Goal: Task Accomplishment & Management: Manage account settings

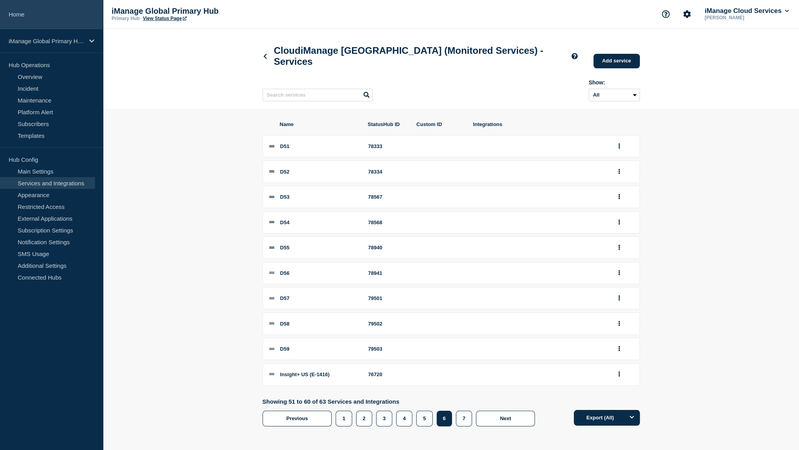
click at [40, 10] on link "Home" at bounding box center [51, 14] width 103 height 29
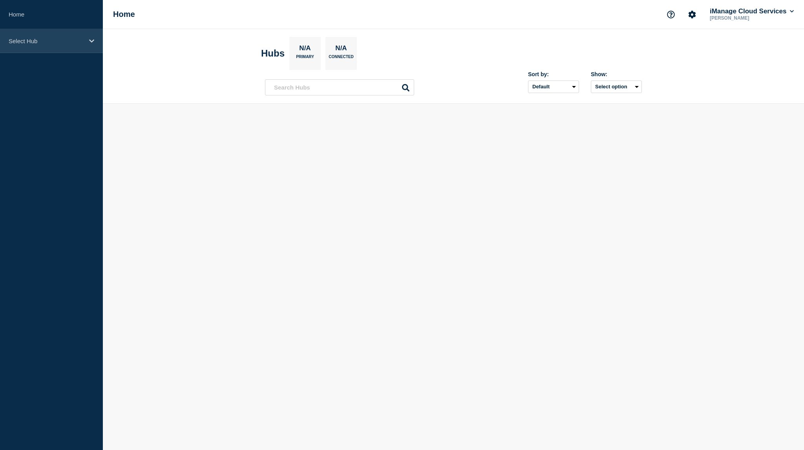
click at [44, 49] on div "Select Hub" at bounding box center [51, 41] width 103 height 24
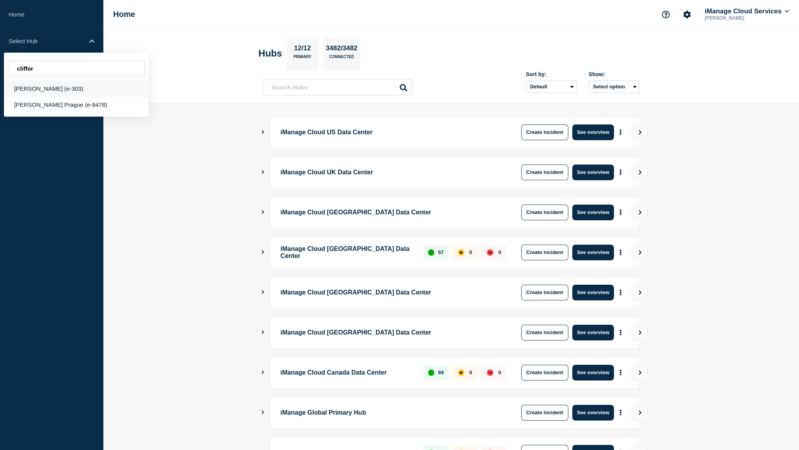
type input "cliffor"
click at [63, 92] on div "Clifford Chance (e-303)" at bounding box center [76, 89] width 145 height 16
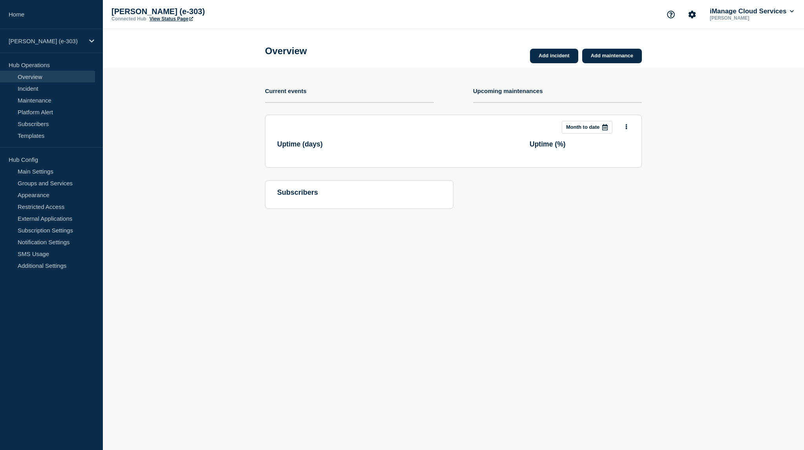
click at [172, 20] on link "View Status Page" at bounding box center [172, 18] width 44 height 5
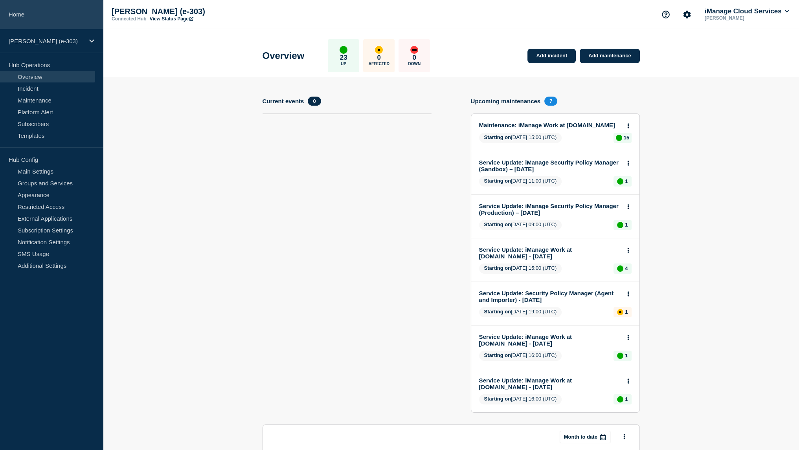
click at [49, 7] on link "Home" at bounding box center [51, 14] width 103 height 29
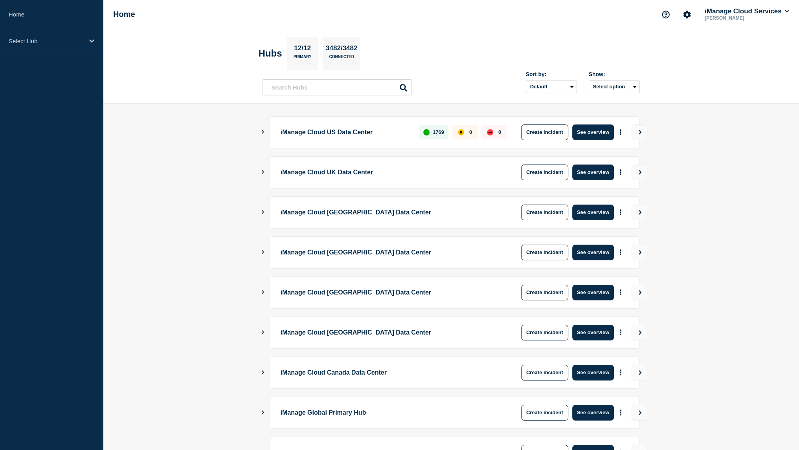
scroll to position [105, 0]
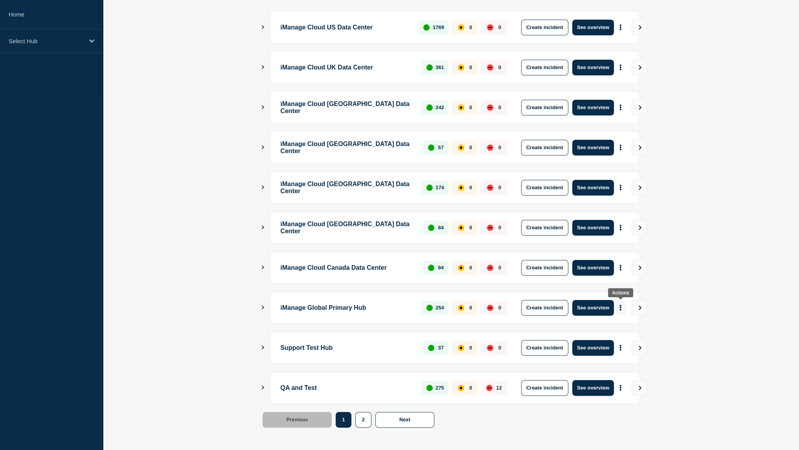
click at [622, 310] on button "More actions" at bounding box center [620, 308] width 10 height 15
click at [616, 341] on link "View Status Page" at bounding box center [619, 340] width 58 height 7
click at [697, 290] on main "iManage Cloud US Data Center 1769 0 0 Create incident See overview iManage Clou…" at bounding box center [451, 225] width 696 height 453
click at [619, 307] on icon "More actions" at bounding box center [620, 308] width 2 height 6
click at [615, 343] on link "View Status Page" at bounding box center [619, 340] width 58 height 7
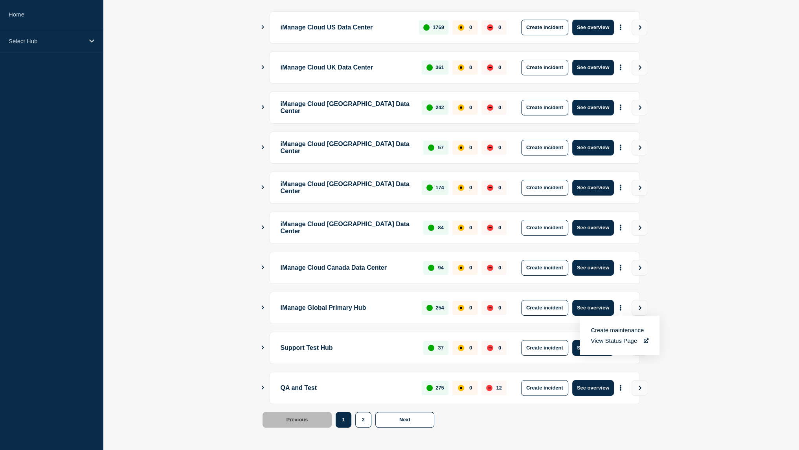
click at [119, 175] on main "iManage Cloud US Data Center 1769 0 0 Create incident See overview iManage Clou…" at bounding box center [451, 225] width 696 height 453
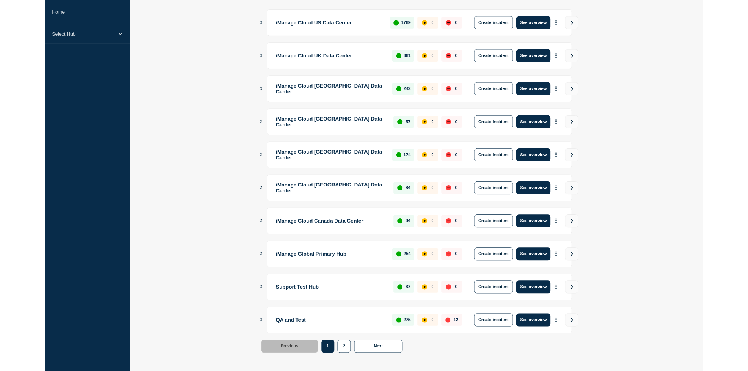
scroll to position [0, 0]
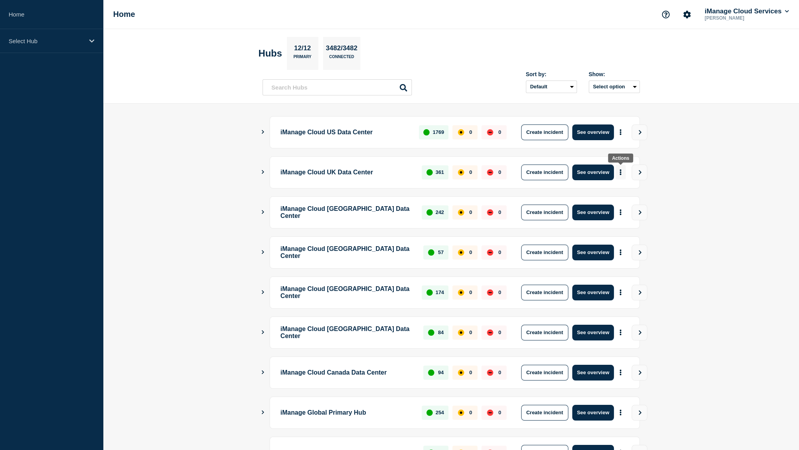
click at [623, 177] on button "More actions" at bounding box center [620, 172] width 10 height 15
click at [616, 211] on div "Create incident Create maintenance View Status Page" at bounding box center [619, 200] width 80 height 39
click at [699, 176] on main "iManage Cloud US Data Center 1769 0 0 Create incident See overview iManage Clou…" at bounding box center [451, 330] width 696 height 453
click at [620, 170] on icon "More actions" at bounding box center [620, 172] width 2 height 6
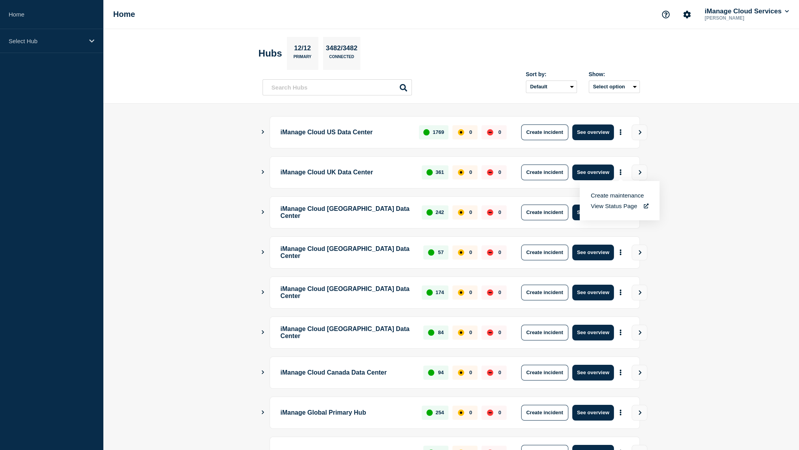
click at [616, 204] on link "View Status Page" at bounding box center [619, 206] width 58 height 7
click at [72, 45] on div "Select Hub" at bounding box center [51, 41] width 103 height 24
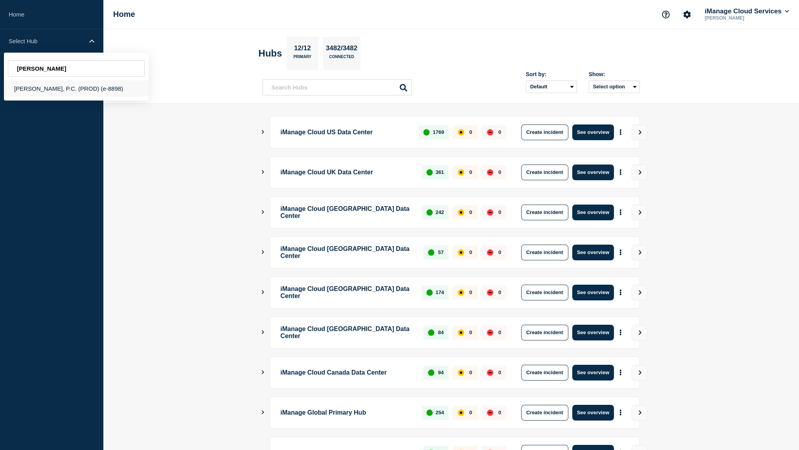
type input "fenn"
click at [61, 88] on div "Fennemore Craig, P.C. (PROD) (e-8898)" at bounding box center [76, 89] width 145 height 16
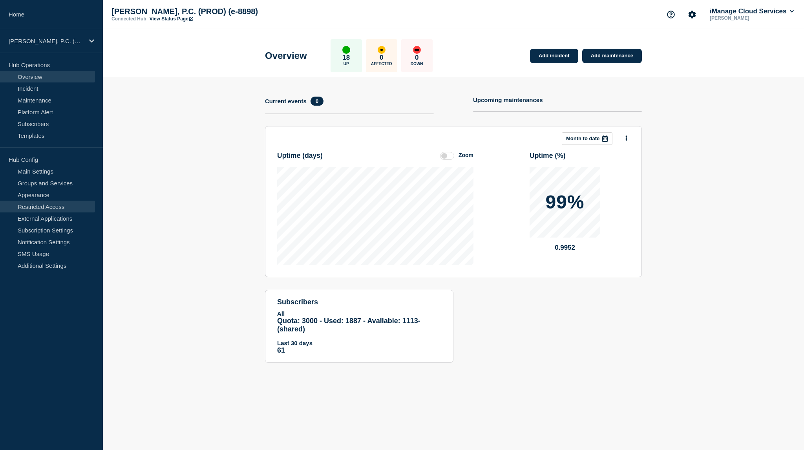
click at [51, 210] on link "Restricted Access" at bounding box center [47, 207] width 95 height 12
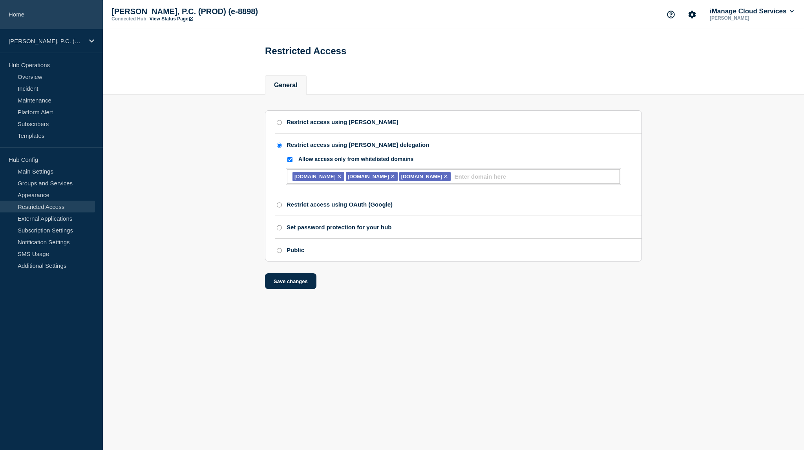
click at [44, 8] on link "Home" at bounding box center [51, 14] width 103 height 29
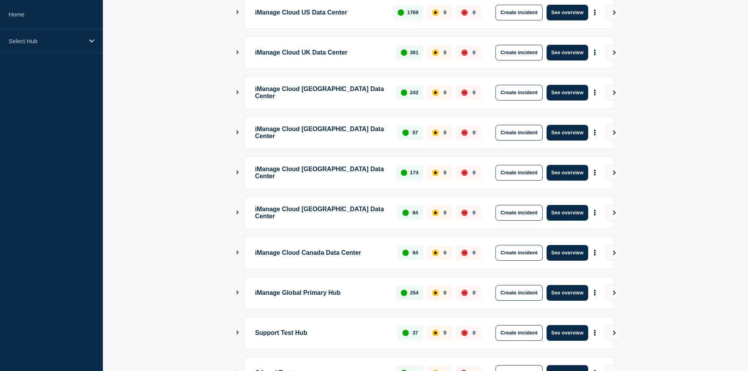
scroll to position [186, 0]
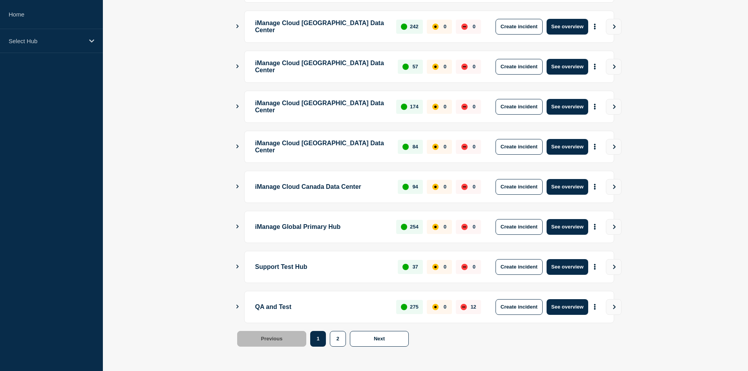
click at [668, 156] on main "iManage Cloud US Data Center 1769 0 0 Create incident See overview iManage Clou…" at bounding box center [425, 144] width 645 height 453
drag, startPoint x: 312, startPoint y: 231, endPoint x: 374, endPoint y: 233, distance: 62.5
click at [374, 233] on p "iManage Global Primary Hub" at bounding box center [321, 227] width 132 height 16
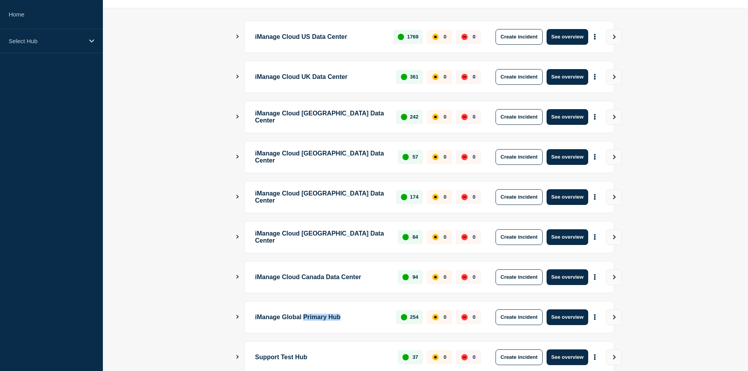
scroll to position [29, 0]
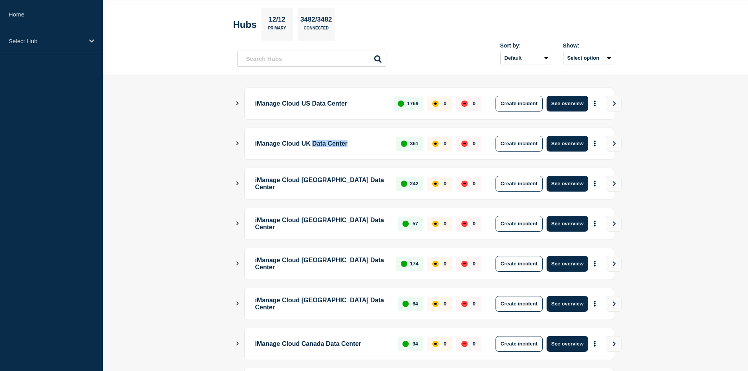
drag, startPoint x: 324, startPoint y: 142, endPoint x: 372, endPoint y: 145, distance: 48.0
click at [372, 145] on p "iManage Cloud UK Data Center" at bounding box center [321, 144] width 132 height 16
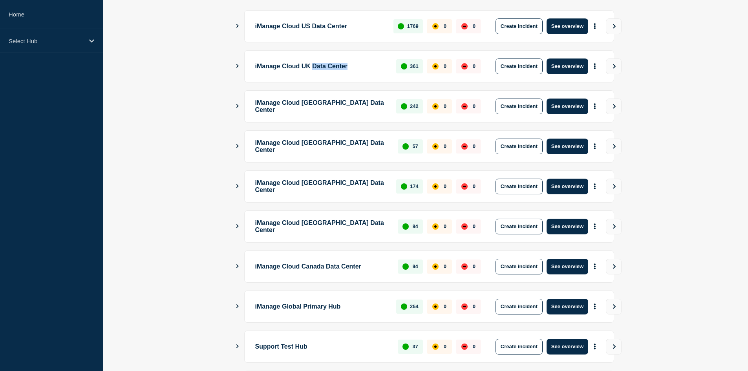
scroll to position [107, 0]
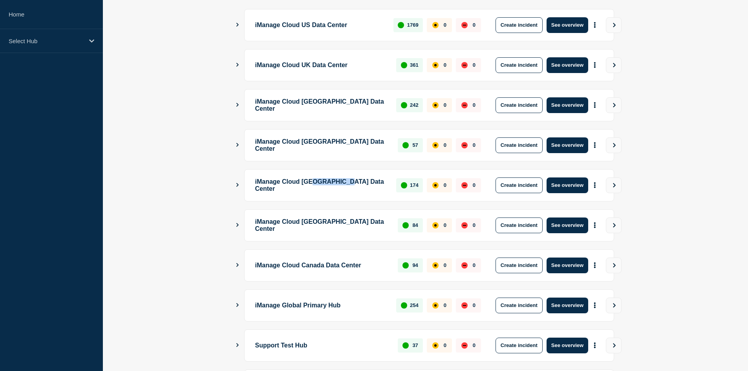
drag, startPoint x: 320, startPoint y: 194, endPoint x: 358, endPoint y: 194, distance: 38.1
click at [358, 194] on div "iManage Cloud Germany Data Center 174 0 0 Create incident See overview" at bounding box center [429, 185] width 370 height 32
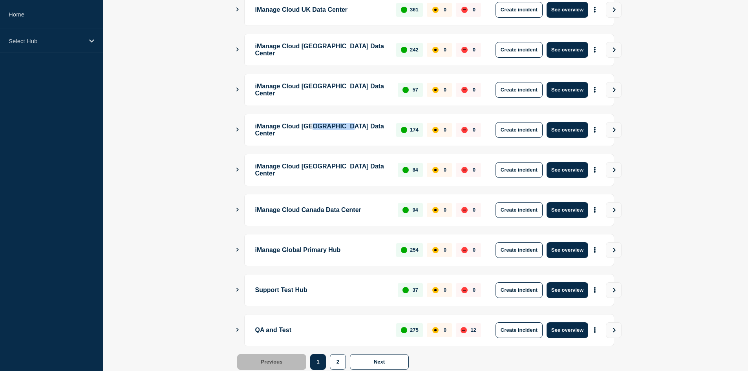
scroll to position [186, 0]
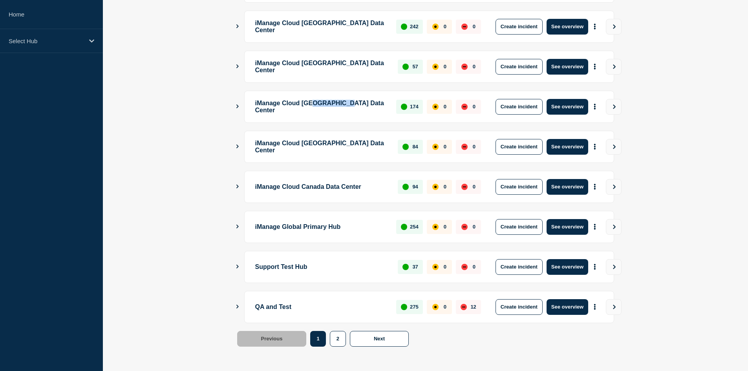
click at [239, 224] on button "Show Connected Hubs" at bounding box center [238, 227] width 4 height 6
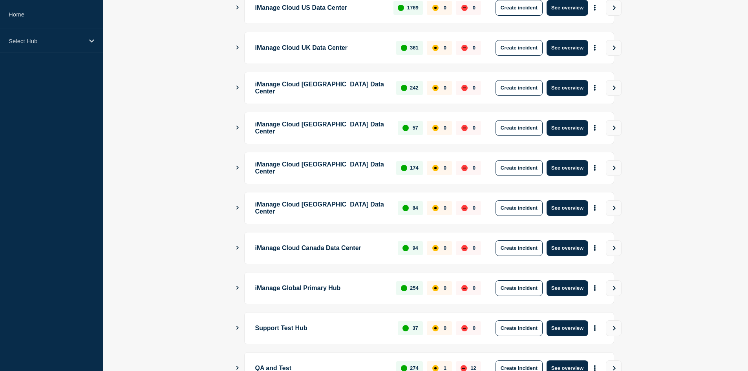
scroll to position [186, 0]
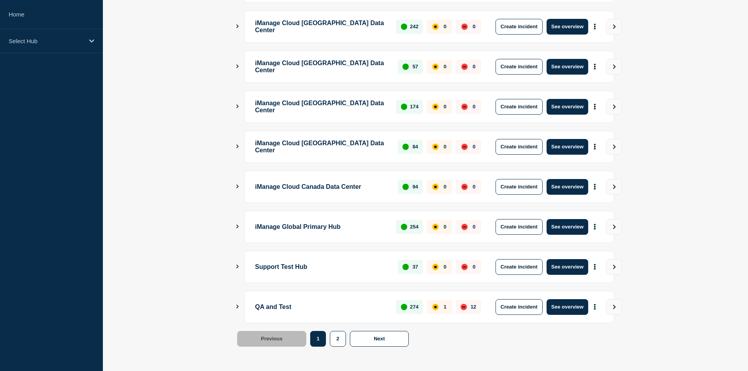
click at [238, 225] on icon "Show Connected Hubs" at bounding box center [237, 227] width 2 height 4
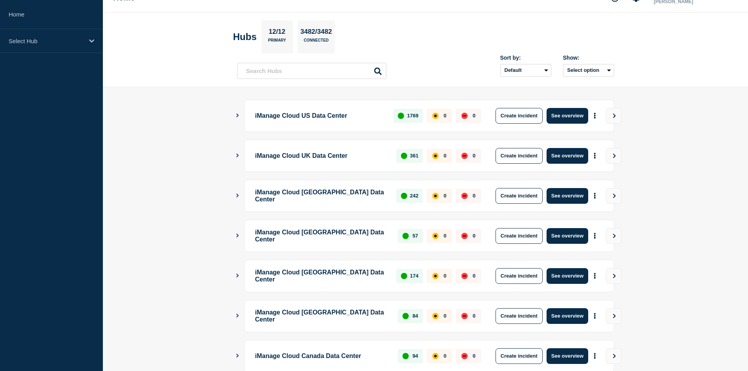
scroll to position [0, 0]
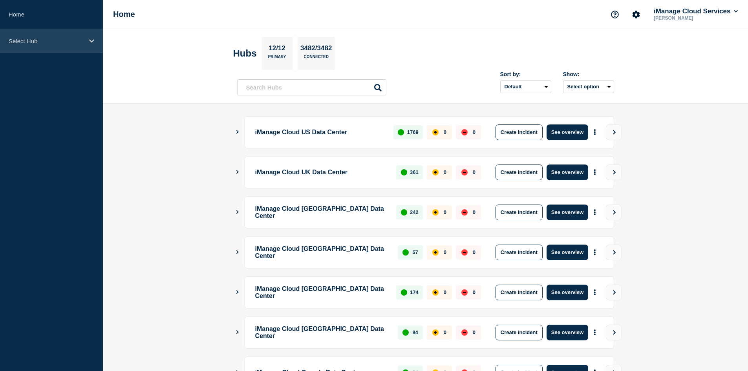
click at [26, 38] on p "Select Hub" at bounding box center [46, 41] width 75 height 7
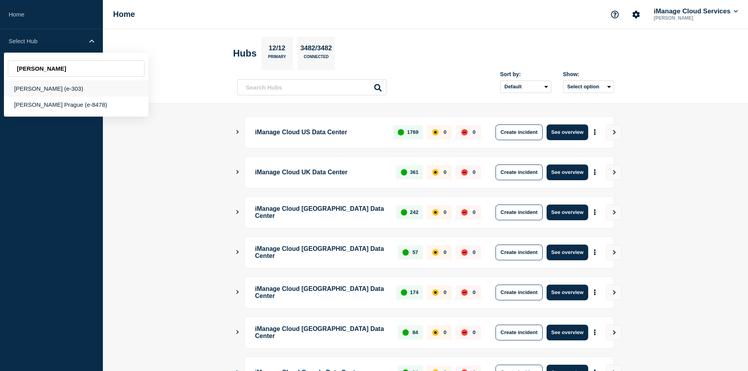
type input "clifford"
click at [77, 86] on div "Clifford Chance (e-303)" at bounding box center [76, 89] width 145 height 16
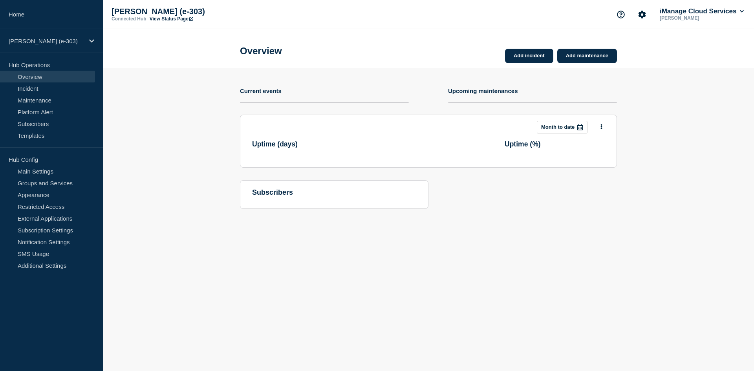
click at [165, 17] on link "View Status Page" at bounding box center [172, 18] width 44 height 5
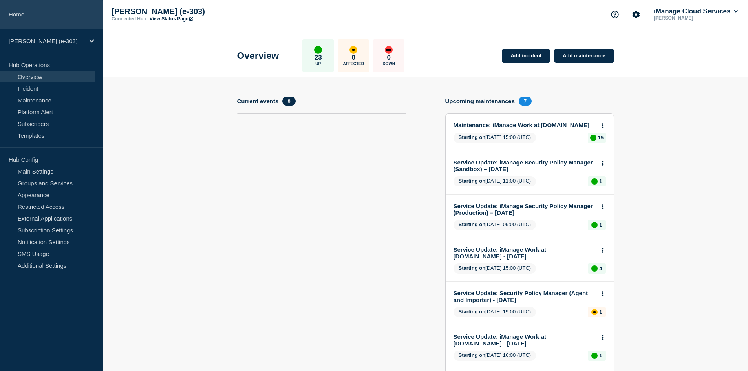
click at [64, 23] on link "Home" at bounding box center [51, 14] width 103 height 29
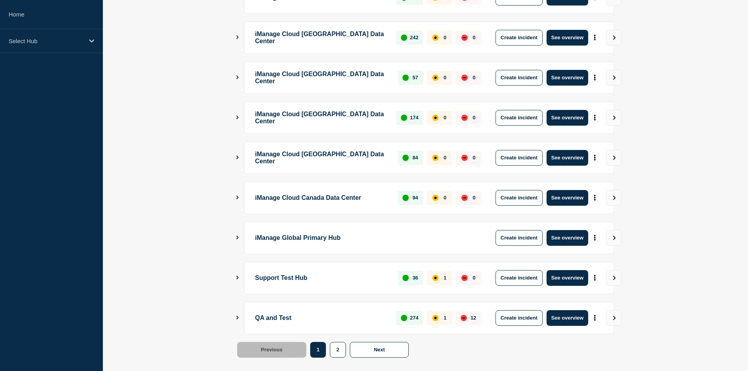
scroll to position [186, 0]
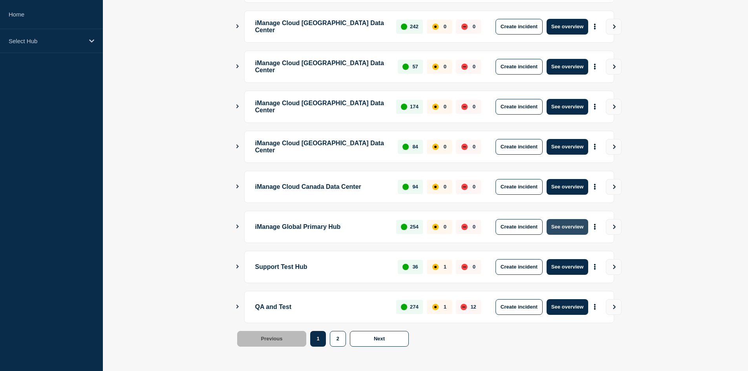
click at [567, 229] on button "See overview" at bounding box center [568, 227] width 42 height 16
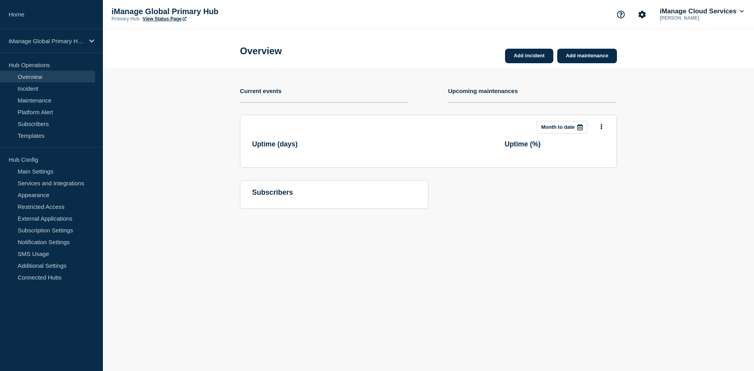
click at [154, 17] on link "View Status Page" at bounding box center [165, 18] width 44 height 5
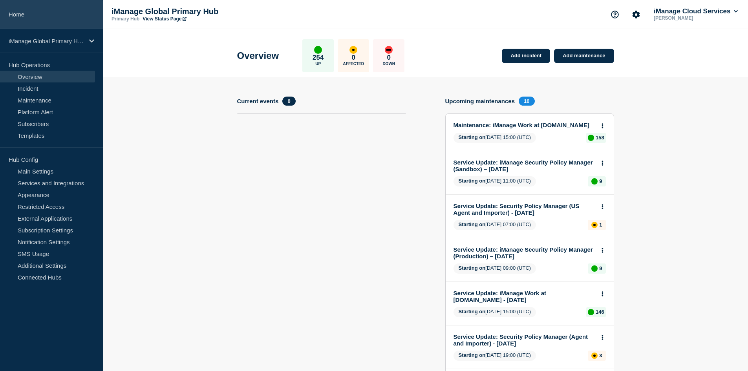
click at [66, 16] on link "Home" at bounding box center [51, 14] width 103 height 29
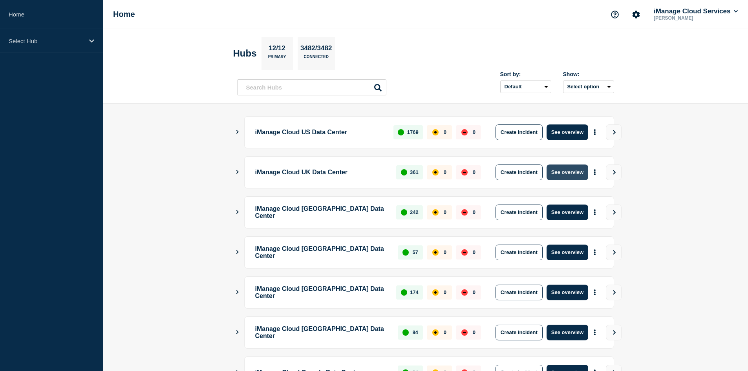
click at [581, 171] on button "See overview" at bounding box center [568, 173] width 42 height 16
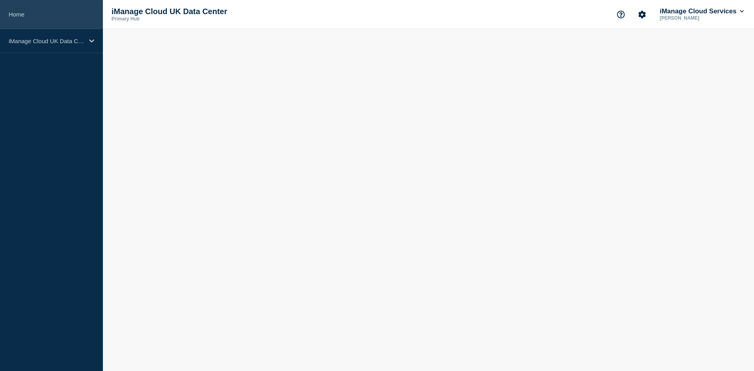
click at [70, 11] on link "Home" at bounding box center [51, 14] width 103 height 29
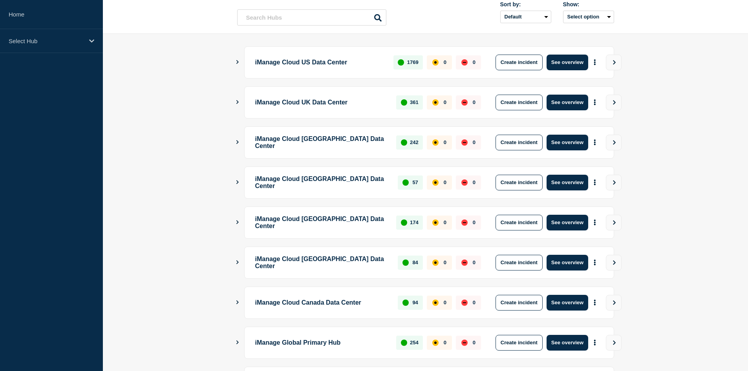
scroll to position [186, 0]
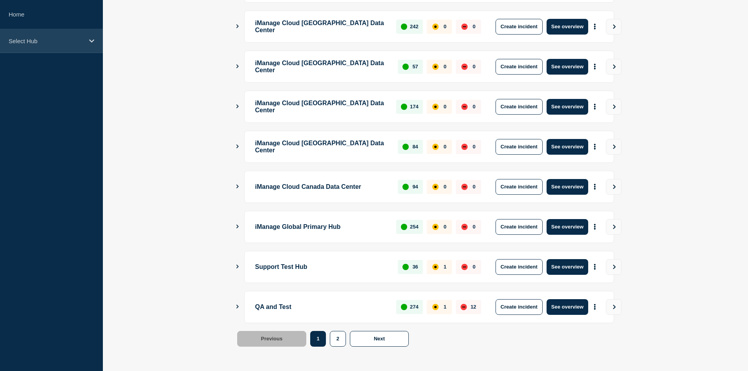
click at [64, 32] on div "Select Hub" at bounding box center [51, 41] width 103 height 24
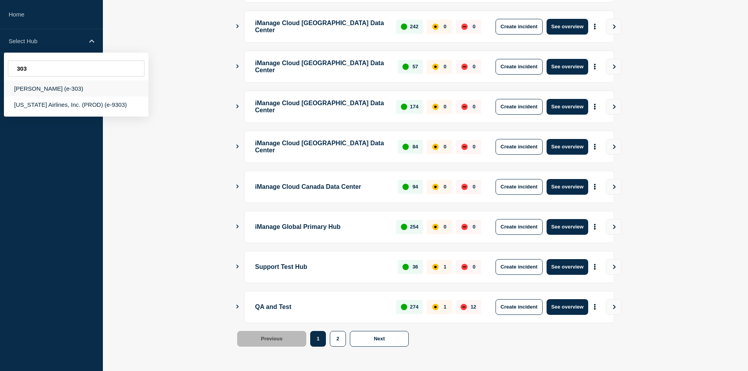
type input "303"
click at [78, 90] on div "Clifford Chance (e-303)" at bounding box center [76, 89] width 145 height 16
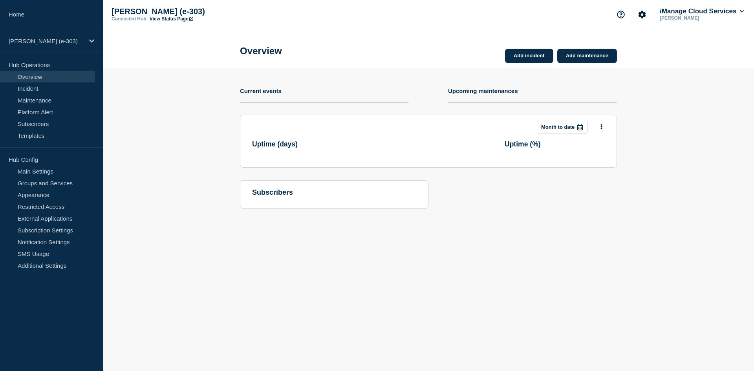
click at [174, 21] on link "View Status Page" at bounding box center [172, 18] width 44 height 5
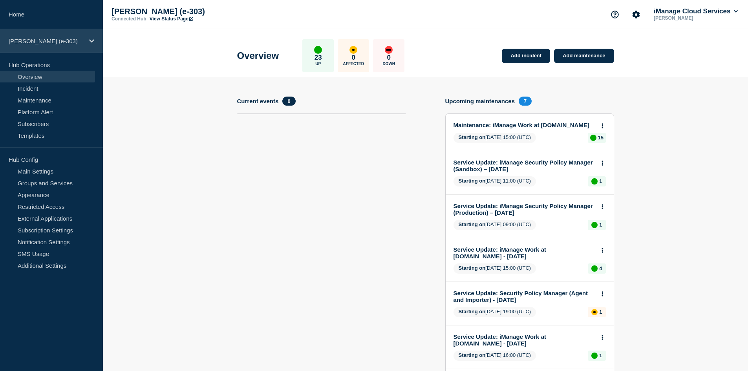
click at [63, 29] on div "Clifford Chance (e-303)" at bounding box center [51, 41] width 103 height 24
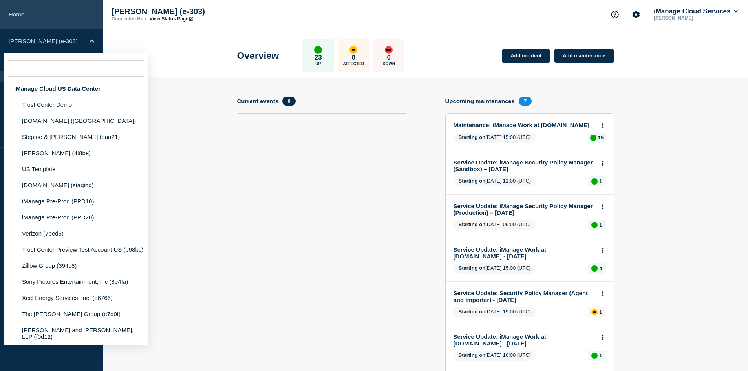
click at [61, 22] on link "Home" at bounding box center [51, 14] width 103 height 29
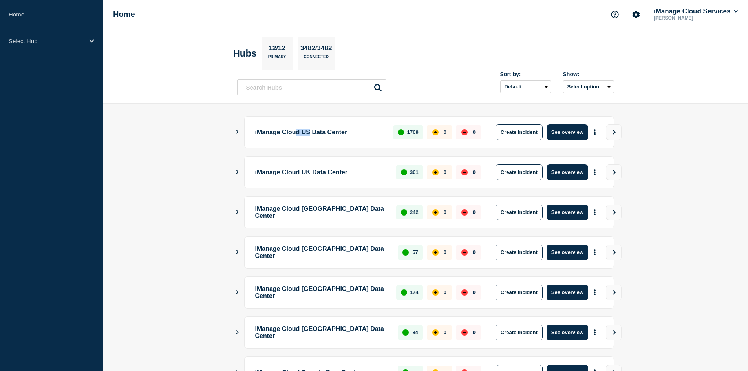
drag, startPoint x: 305, startPoint y: 132, endPoint x: 319, endPoint y: 132, distance: 14.1
click at [319, 132] on p "iManage Cloud US Data Center" at bounding box center [320, 133] width 130 height 16
click at [322, 132] on p "iManage Cloud US Data Center" at bounding box center [320, 133] width 130 height 16
drag, startPoint x: 302, startPoint y: 175, endPoint x: 332, endPoint y: 190, distance: 33.6
click at [344, 174] on p "iManage Cloud UK Data Center" at bounding box center [321, 173] width 132 height 16
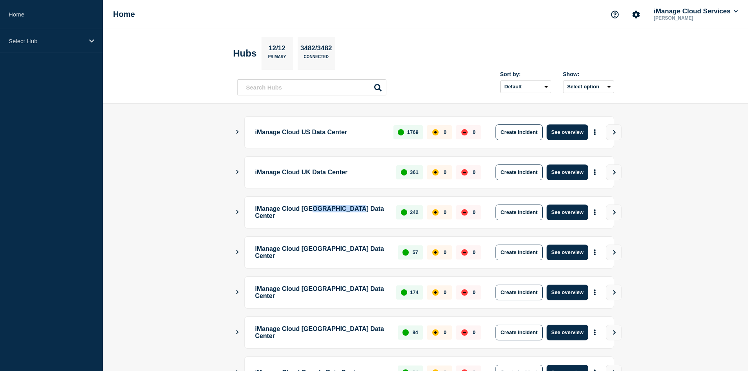
drag, startPoint x: 324, startPoint y: 207, endPoint x: 365, endPoint y: 207, distance: 41.2
click at [365, 207] on p "iManage Cloud Australia Data Center" at bounding box center [321, 213] width 132 height 16
drag, startPoint x: 333, startPoint y: 244, endPoint x: 367, endPoint y: 252, distance: 35.5
click at [367, 251] on div "iManage Cloud Brazil Data Center 57 0 0 Create incident See overview" at bounding box center [429, 252] width 370 height 32
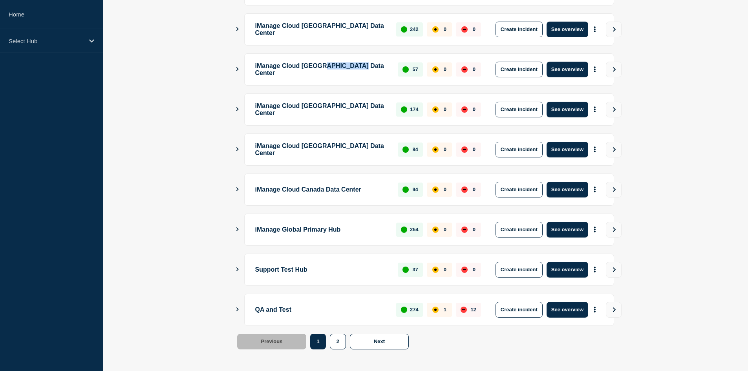
scroll to position [186, 0]
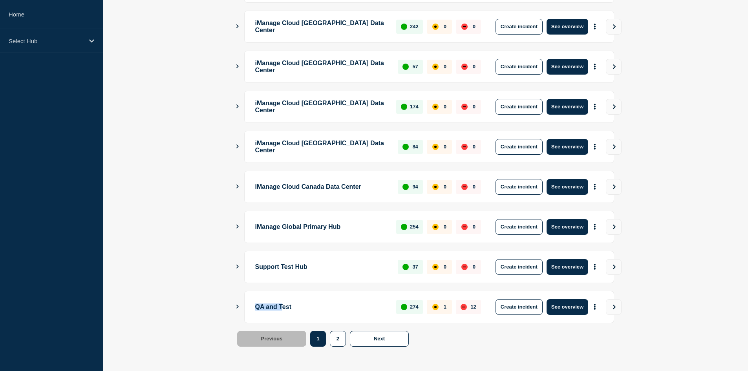
drag, startPoint x: 256, startPoint y: 306, endPoint x: 288, endPoint y: 304, distance: 31.9
click at [288, 304] on p "QA and Test" at bounding box center [321, 307] width 132 height 16
click at [308, 310] on p "QA and Test" at bounding box center [321, 307] width 132 height 16
drag, startPoint x: 262, startPoint y: 270, endPoint x: 308, endPoint y: 271, distance: 46.4
click at [308, 271] on p "Support Test Hub" at bounding box center [322, 267] width 134 height 16
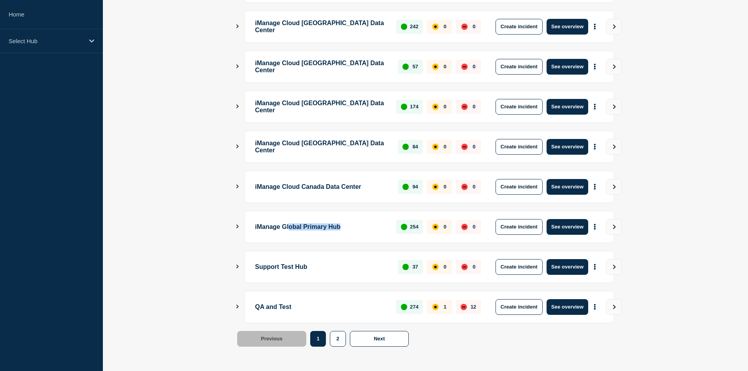
drag, startPoint x: 295, startPoint y: 227, endPoint x: 365, endPoint y: 224, distance: 70.0
click at [365, 224] on p "iManage Global Primary Hub" at bounding box center [321, 227] width 132 height 16
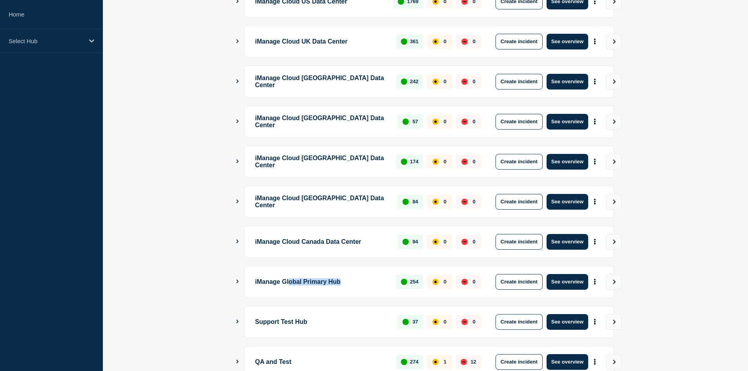
scroll to position [107, 0]
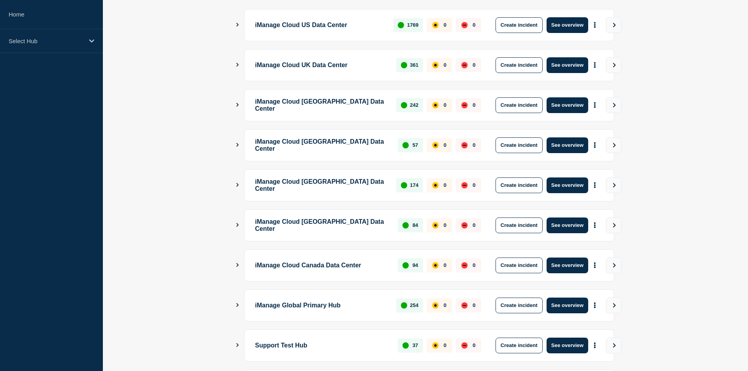
click at [270, 301] on p "iManage Global Primary Hub" at bounding box center [321, 306] width 132 height 16
drag, startPoint x: 266, startPoint y: 305, endPoint x: 356, endPoint y: 309, distance: 90.0
click at [356, 309] on p "iManage Global Primary Hub" at bounding box center [321, 306] width 132 height 16
click at [342, 304] on p "iManage Global Primary Hub" at bounding box center [321, 306] width 132 height 16
drag, startPoint x: 306, startPoint y: 303, endPoint x: 333, endPoint y: 307, distance: 26.6
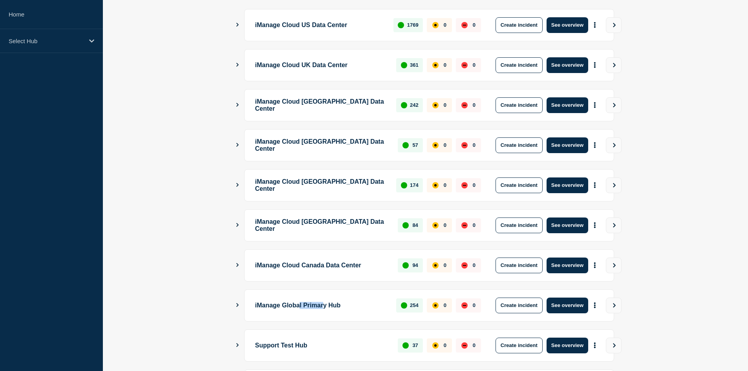
click at [333, 307] on p "iManage Global Primary Hub" at bounding box center [321, 306] width 132 height 16
drag, startPoint x: 279, startPoint y: 266, endPoint x: 339, endPoint y: 239, distance: 66.1
click at [345, 266] on p "iManage Cloud Canada Data Center" at bounding box center [322, 266] width 134 height 16
drag, startPoint x: 291, startPoint y: 229, endPoint x: 335, endPoint y: 222, distance: 44.5
click at [334, 223] on p "iManage Cloud Singapore Data Center" at bounding box center [322, 226] width 134 height 16
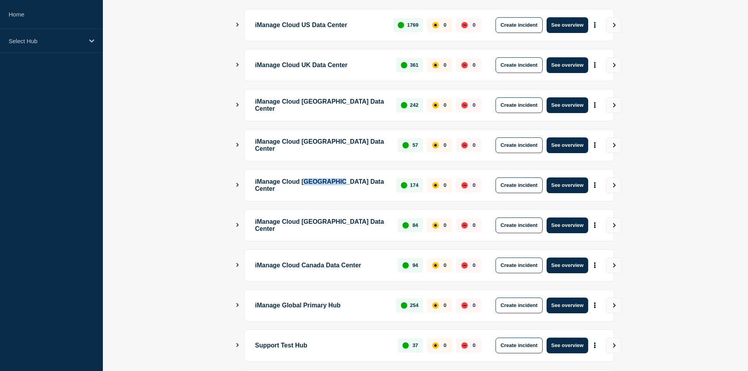
drag, startPoint x: 314, startPoint y: 189, endPoint x: 358, endPoint y: 180, distance: 44.9
click at [358, 180] on p "iManage Cloud Germany Data Center" at bounding box center [321, 186] width 132 height 16
drag, startPoint x: 313, startPoint y: 149, endPoint x: 328, endPoint y: 113, distance: 38.9
click at [383, 144] on p "iManage Cloud Brazil Data Center" at bounding box center [322, 145] width 134 height 16
drag, startPoint x: 308, startPoint y: 107, endPoint x: 375, endPoint y: 97, distance: 67.8
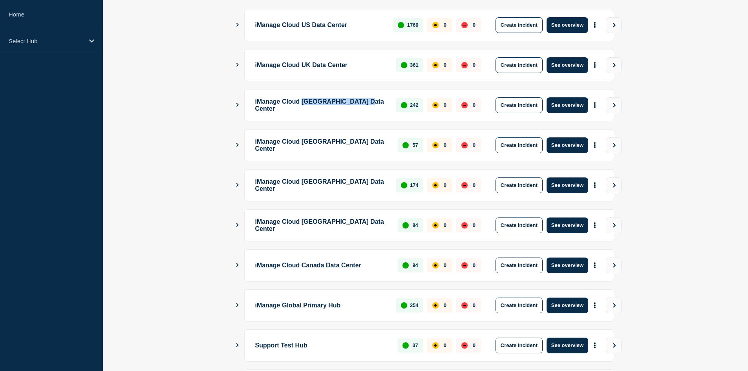
click at [375, 100] on p "iManage Cloud Australia Data Center" at bounding box center [321, 105] width 132 height 16
drag, startPoint x: 323, startPoint y: 65, endPoint x: 355, endPoint y: 38, distance: 41.8
click at [364, 60] on p "iManage Cloud UK Data Center" at bounding box center [321, 65] width 132 height 16
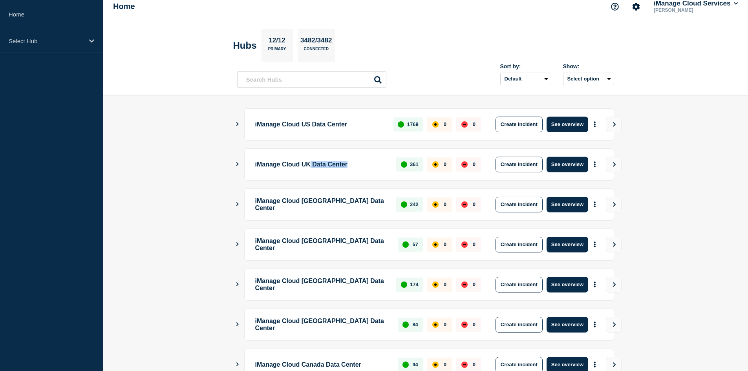
scroll to position [0, 0]
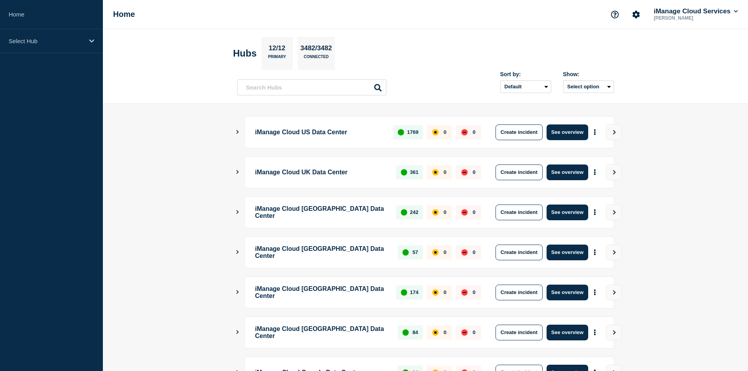
click at [281, 166] on p "iManage Cloud UK Data Center" at bounding box center [321, 173] width 132 height 16
drag, startPoint x: 288, startPoint y: 132, endPoint x: 307, endPoint y: 136, distance: 19.3
click at [307, 136] on p "iManage Cloud US Data Center" at bounding box center [320, 133] width 130 height 16
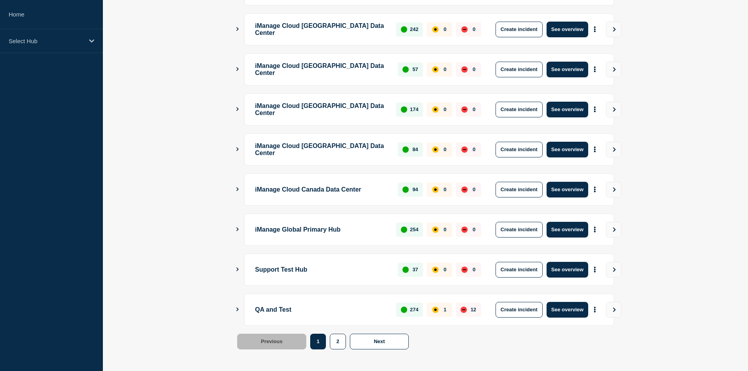
scroll to position [186, 0]
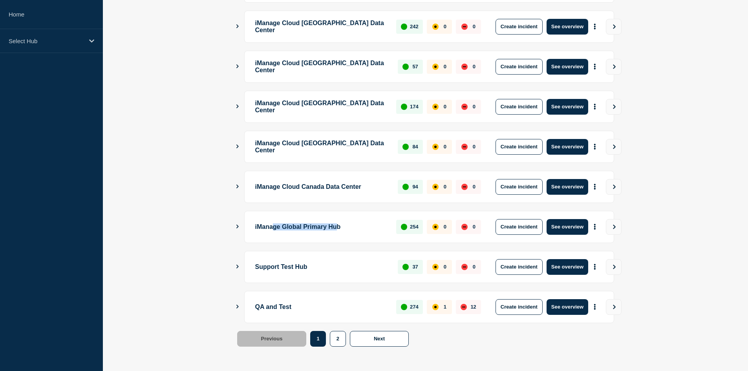
drag, startPoint x: 277, startPoint y: 220, endPoint x: 349, endPoint y: 227, distance: 72.6
click at [349, 227] on p "iManage Global Primary Hub" at bounding box center [321, 227] width 132 height 16
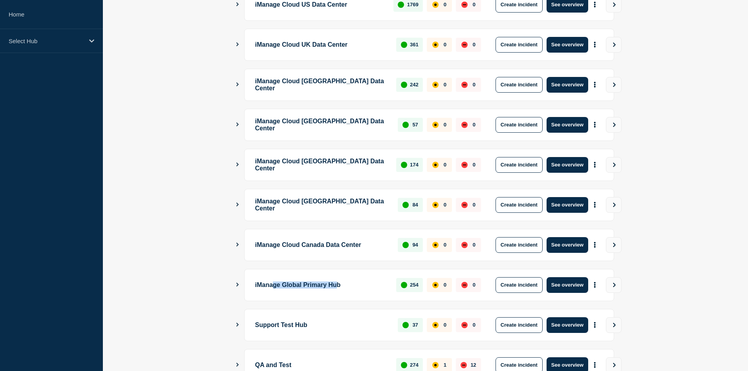
scroll to position [68, 0]
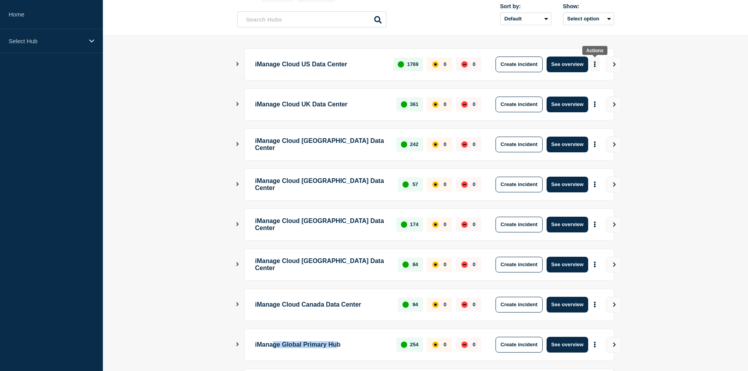
click at [594, 66] on icon "More actions" at bounding box center [595, 64] width 2 height 6
click at [592, 96] on link "View Status Page" at bounding box center [594, 98] width 58 height 7
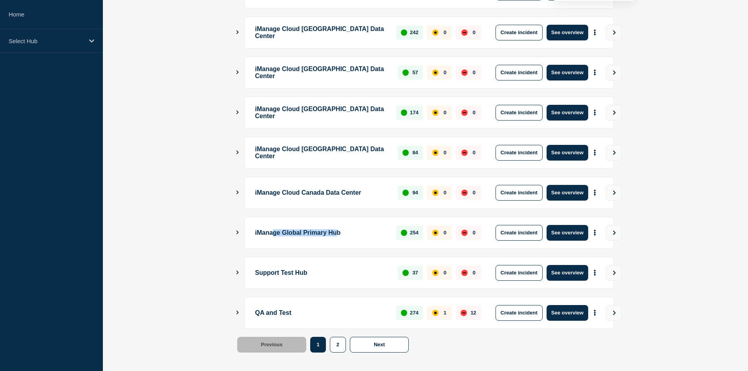
scroll to position [186, 0]
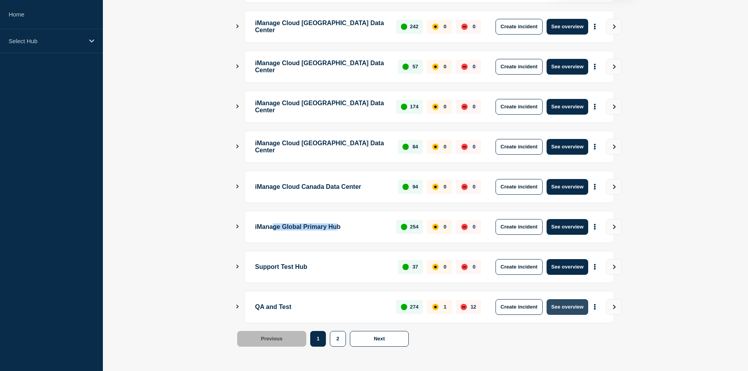
click at [572, 306] on button "See overview" at bounding box center [568, 307] width 42 height 16
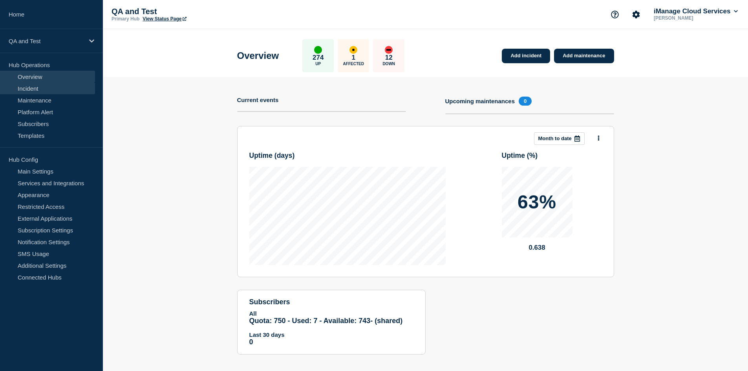
click at [40, 92] on link "Incident" at bounding box center [47, 88] width 95 height 12
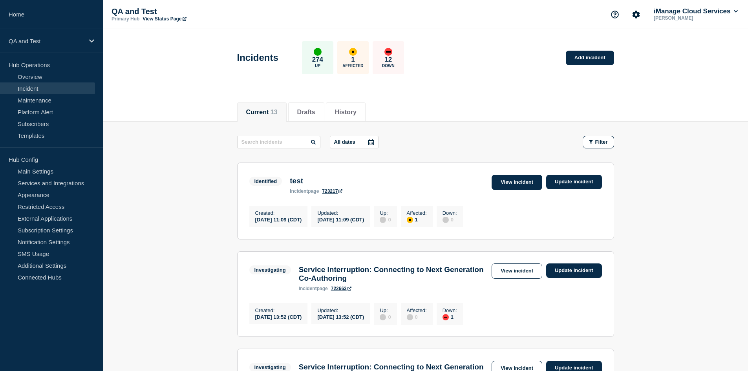
click at [524, 185] on link "View incident" at bounding box center [517, 182] width 51 height 15
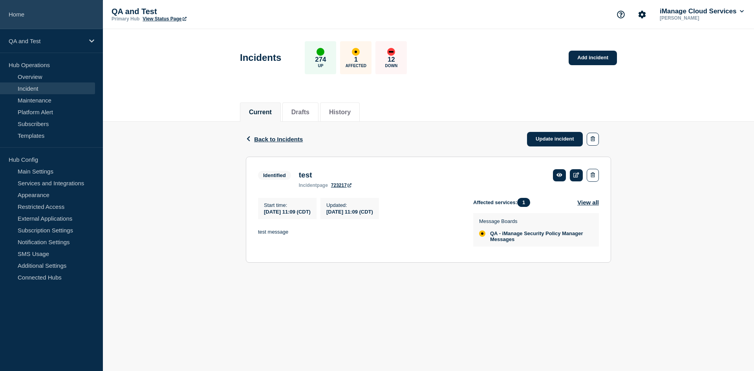
click at [70, 17] on link "Home" at bounding box center [51, 14] width 103 height 29
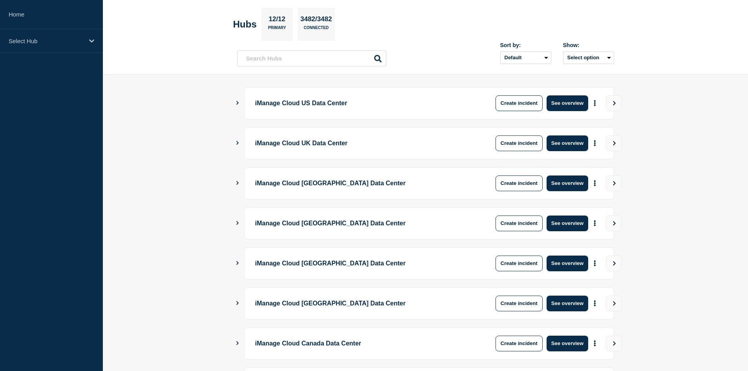
scroll to position [186, 0]
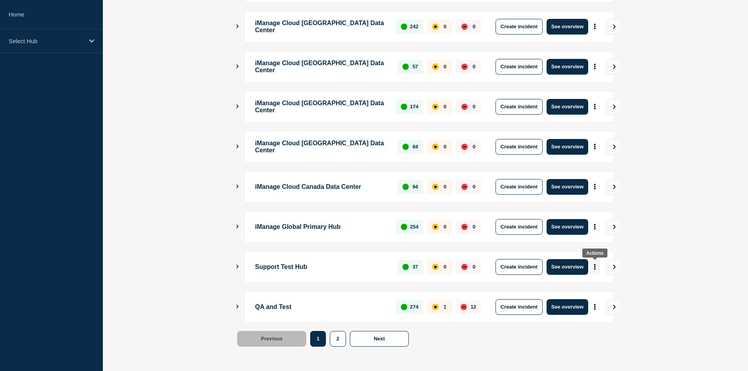
click at [598, 266] on button "More actions" at bounding box center [595, 267] width 10 height 15
click at [592, 301] on link "View Status Page" at bounding box center [594, 301] width 58 height 7
click at [548, 344] on div "Previous Page 1 Page 2 1 2 Next" at bounding box center [425, 339] width 377 height 16
click at [568, 308] on button "See overview" at bounding box center [568, 307] width 42 height 16
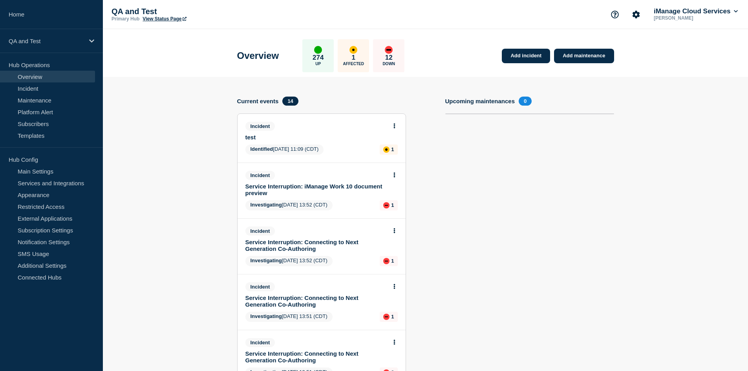
click at [397, 129] on button at bounding box center [394, 126] width 7 height 7
click at [392, 145] on link "View incident" at bounding box center [391, 145] width 32 height 6
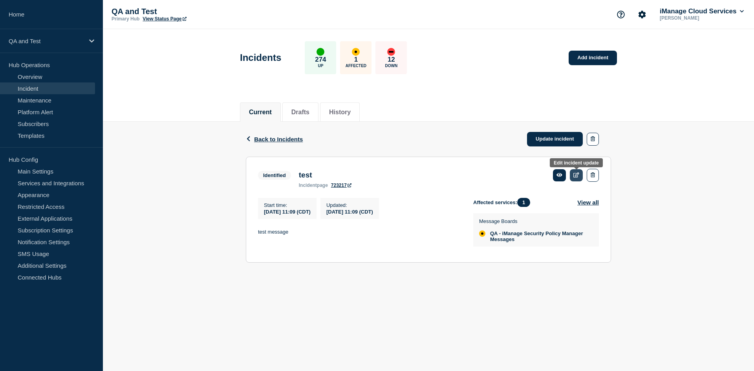
click at [579, 176] on link at bounding box center [576, 175] width 13 height 12
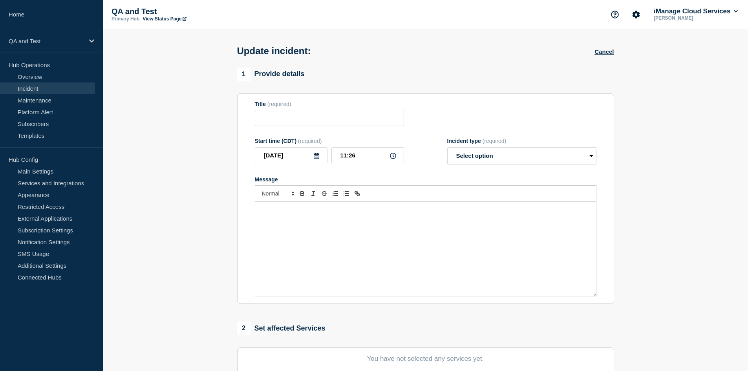
type input "test"
type input "11:09"
select select "identified"
radio input "false"
radio input "true"
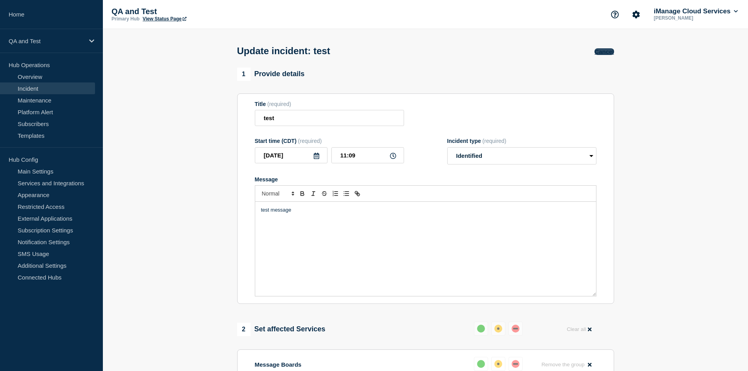
click at [599, 50] on button "Cancel" at bounding box center [604, 51] width 19 height 7
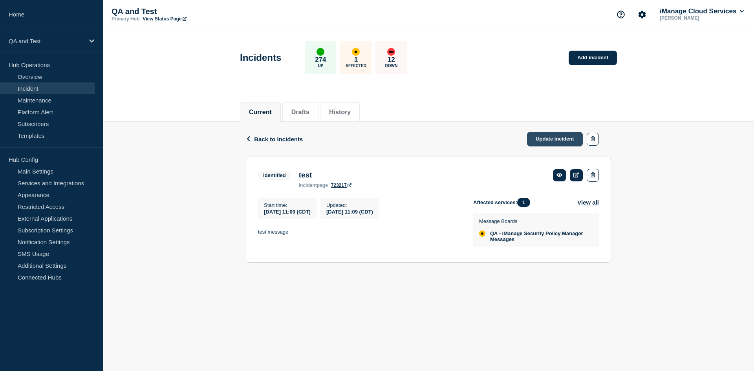
click at [558, 136] on link "Update incident" at bounding box center [555, 139] width 56 height 15
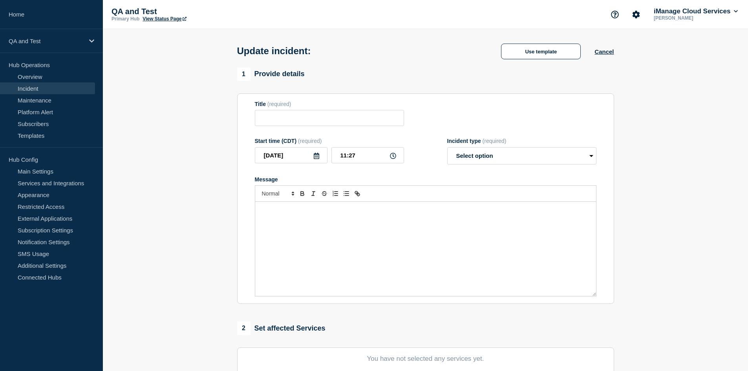
type input "test"
click at [487, 160] on select "Select option Investigating Identified Monitoring Resolved" at bounding box center [521, 155] width 149 height 17
click at [420, 177] on form "Title (required) test Start time (CDT) (required) 2025-09-25 11:27 Incident typ…" at bounding box center [426, 199] width 342 height 196
click at [377, 222] on div "Message" at bounding box center [425, 249] width 341 height 94
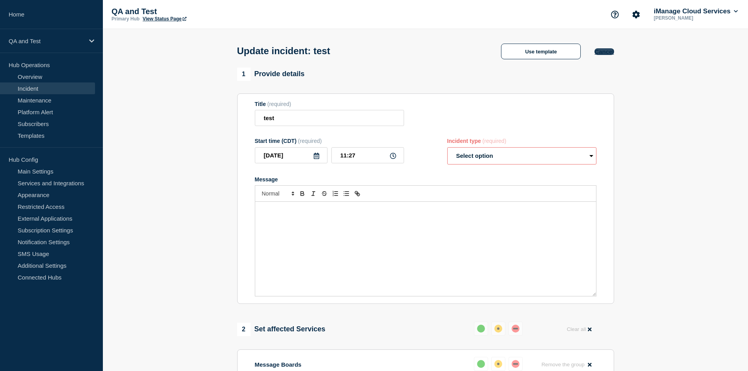
click at [603, 51] on button "Cancel" at bounding box center [604, 51] width 19 height 7
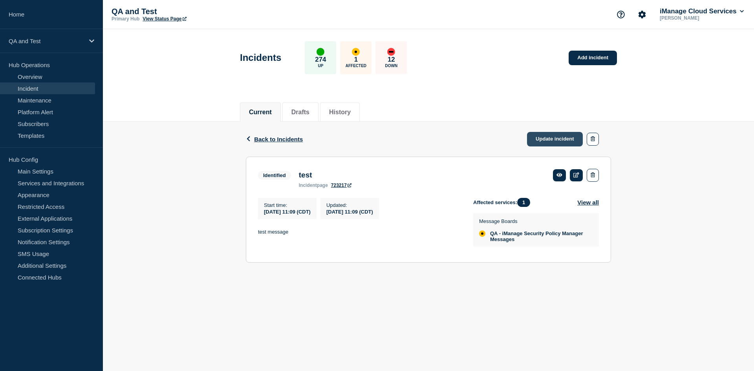
click at [564, 137] on link "Update incident" at bounding box center [555, 139] width 56 height 15
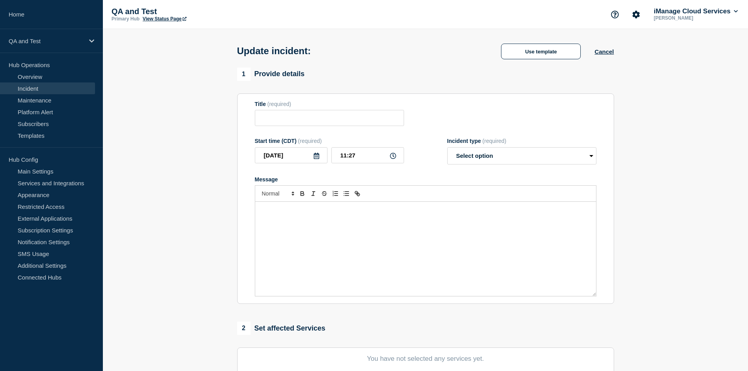
type input "test"
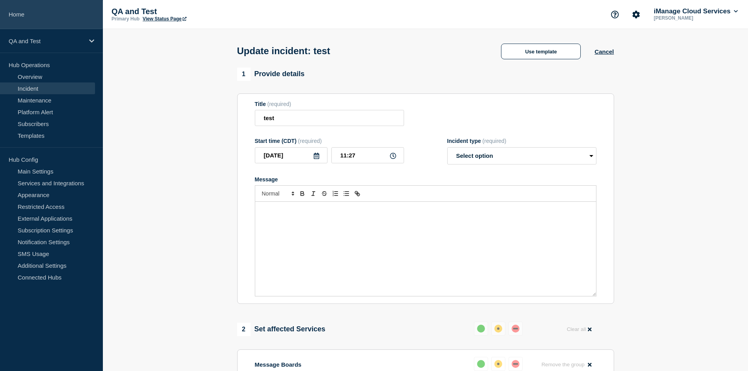
click at [47, 7] on link "Home" at bounding box center [51, 14] width 103 height 29
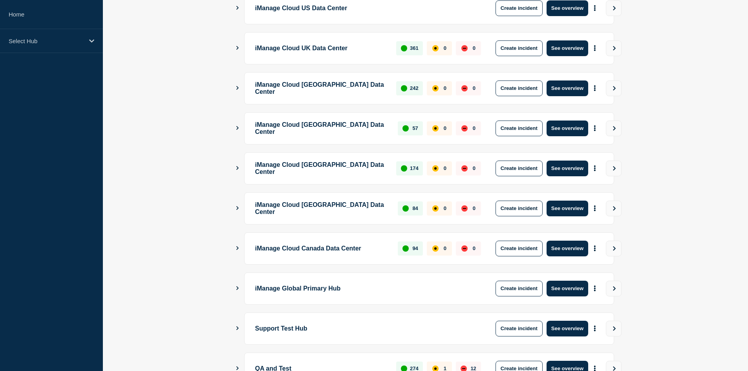
scroll to position [186, 0]
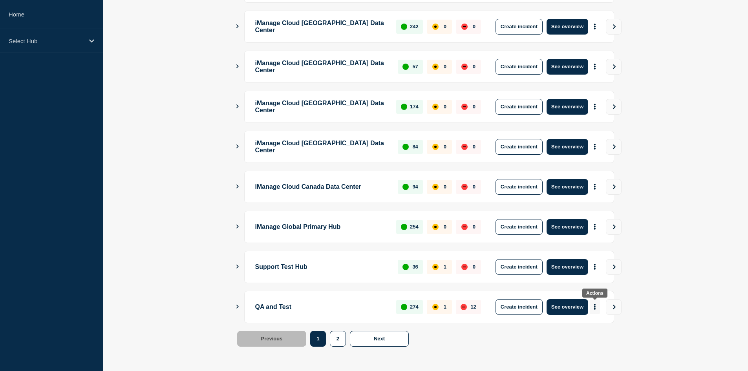
click at [594, 308] on icon "More actions" at bounding box center [595, 307] width 2 height 6
click at [625, 288] on main "iManage Cloud US Data Center 1769 0 0 Create incident See overview iManage Clou…" at bounding box center [425, 144] width 645 height 453
click at [596, 312] on button "More actions" at bounding box center [595, 307] width 10 height 15
click at [595, 345] on div "Create incident Create maintenance View Status Page" at bounding box center [594, 335] width 80 height 39
click at [596, 341] on link "View Status Page" at bounding box center [594, 341] width 58 height 7
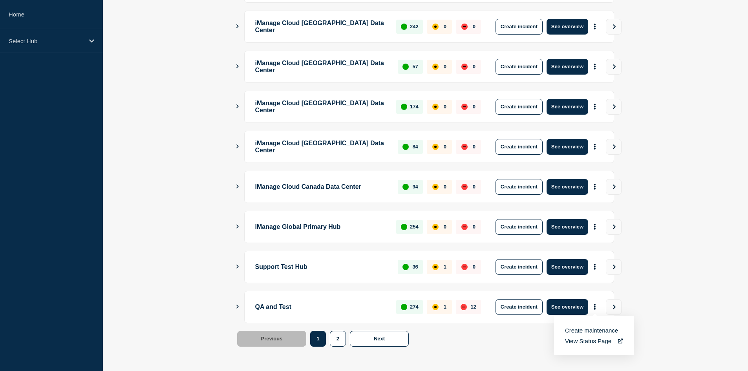
click at [668, 301] on main "iManage Cloud US Data Center 1769 0 0 Create incident See overview iManage Clou…" at bounding box center [425, 144] width 645 height 453
drag, startPoint x: 254, startPoint y: 308, endPoint x: 308, endPoint y: 308, distance: 54.6
click at [308, 308] on div "QA and Test 274 1 12 Create incident See overview" at bounding box center [429, 307] width 370 height 32
drag, startPoint x: 291, startPoint y: 270, endPoint x: 312, endPoint y: 266, distance: 20.7
click at [312, 266] on div "Support Test Hub 36 1 0 Create incident See overview" at bounding box center [429, 267] width 370 height 32
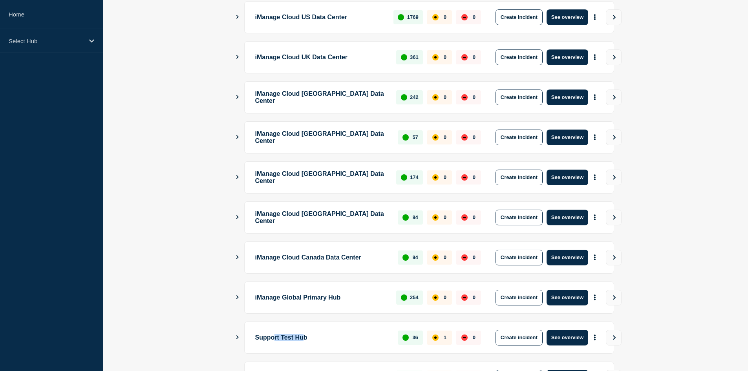
scroll to position [107, 0]
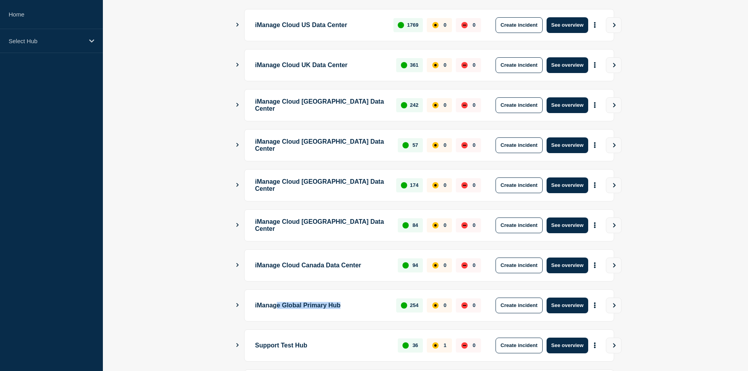
drag, startPoint x: 278, startPoint y: 304, endPoint x: 358, endPoint y: 306, distance: 79.8
click at [358, 306] on p "iManage Global Primary Hub" at bounding box center [321, 306] width 132 height 16
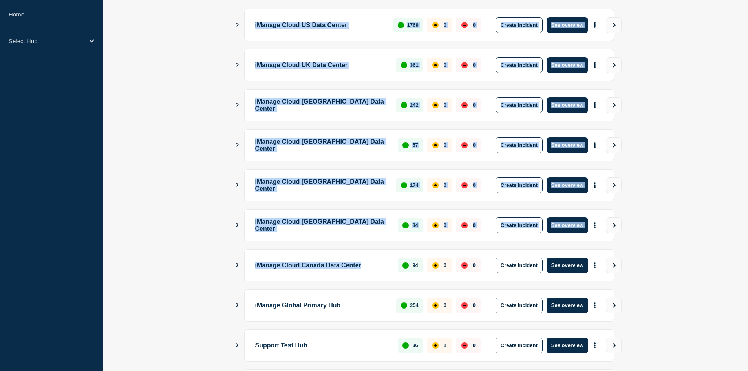
drag, startPoint x: 376, startPoint y: 266, endPoint x: 254, endPoint y: 24, distance: 270.9
click at [254, 24] on ul "iManage Cloud US Data Center 1769 0 0 Create incident See overview iManage Clou…" at bounding box center [425, 205] width 377 height 393
click at [286, 90] on div "iManage Cloud Australia Data Center 242 0 0 Create incident See overview" at bounding box center [429, 105] width 370 height 32
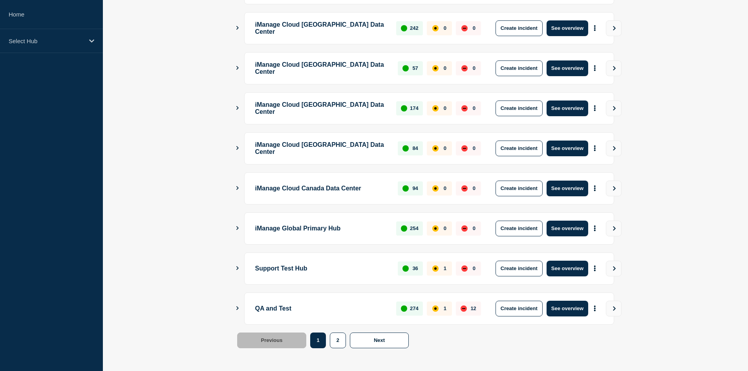
scroll to position [186, 0]
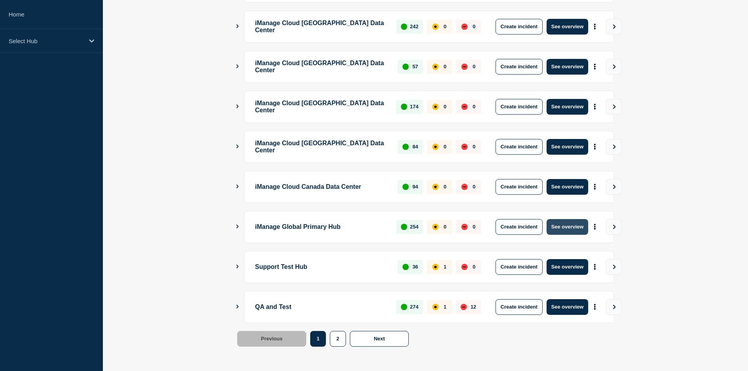
click at [555, 223] on button "See overview" at bounding box center [568, 227] width 42 height 16
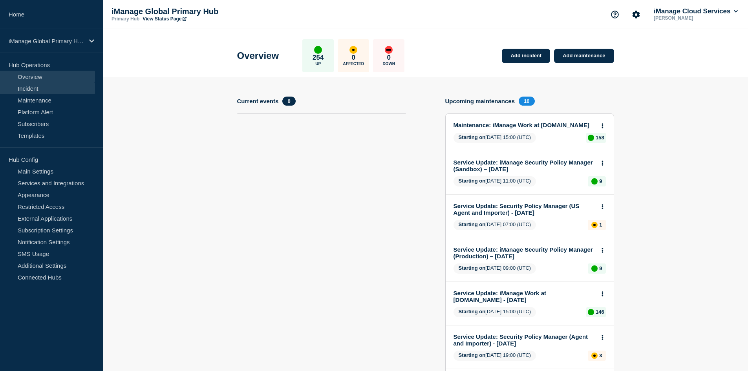
click at [68, 89] on link "Incident" at bounding box center [47, 88] width 95 height 12
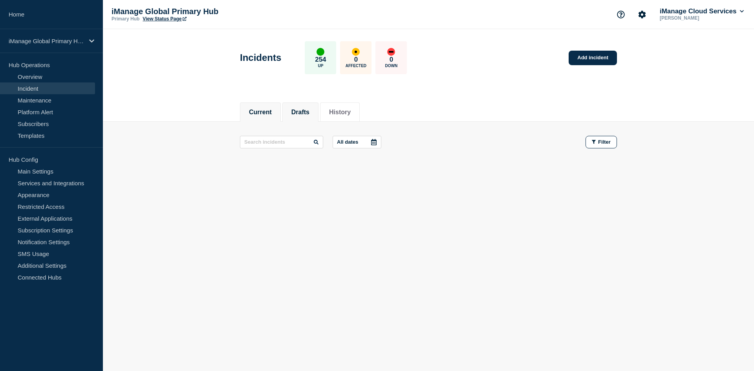
click at [308, 115] on button "Drafts" at bounding box center [300, 112] width 18 height 7
click at [348, 111] on button "History" at bounding box center [340, 112] width 22 height 7
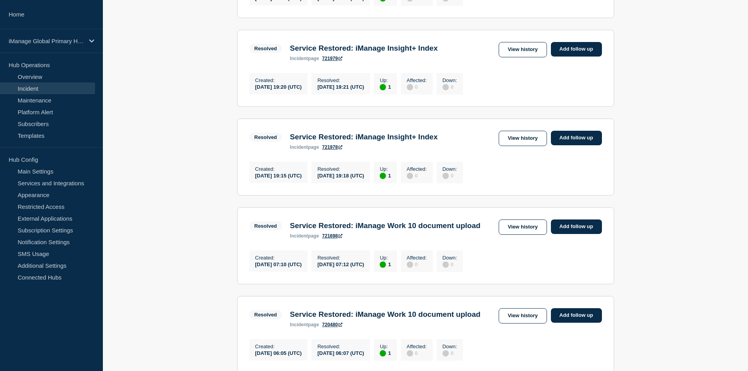
scroll to position [314, 0]
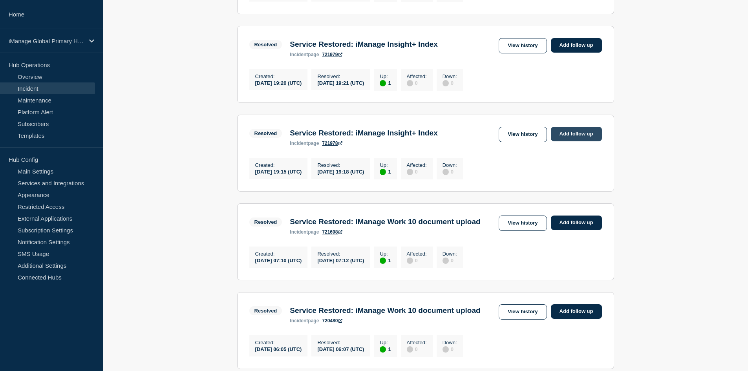
click at [555, 141] on link "Add follow up" at bounding box center [576, 134] width 51 height 15
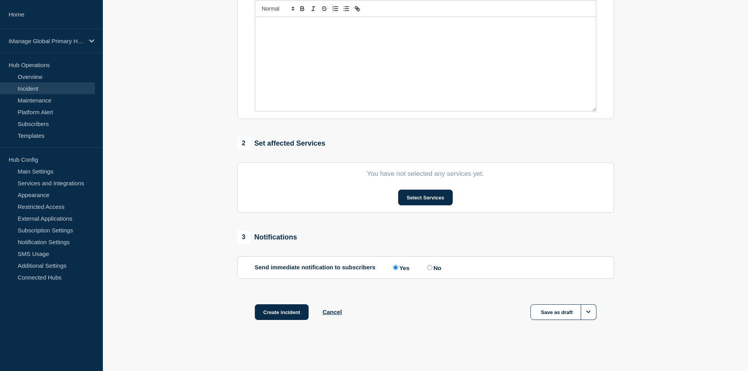
scroll to position [40, 0]
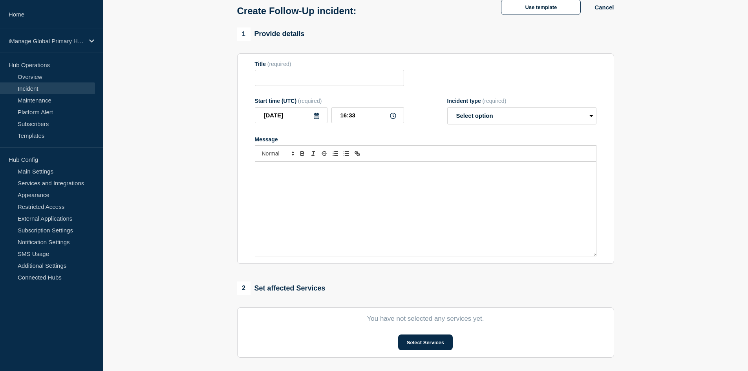
type input "Service Restored: iManage Insight+ Index"
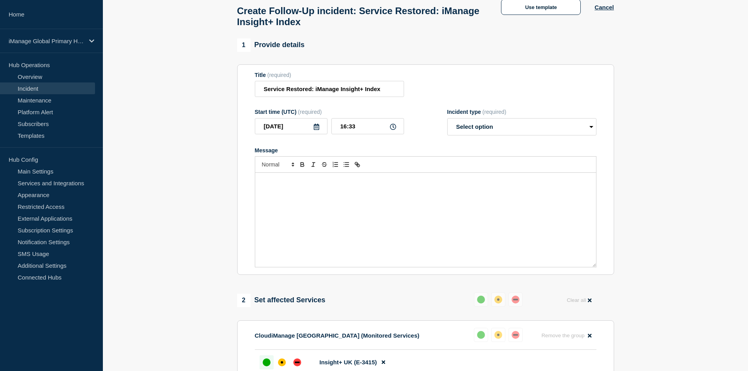
scroll to position [0, 0]
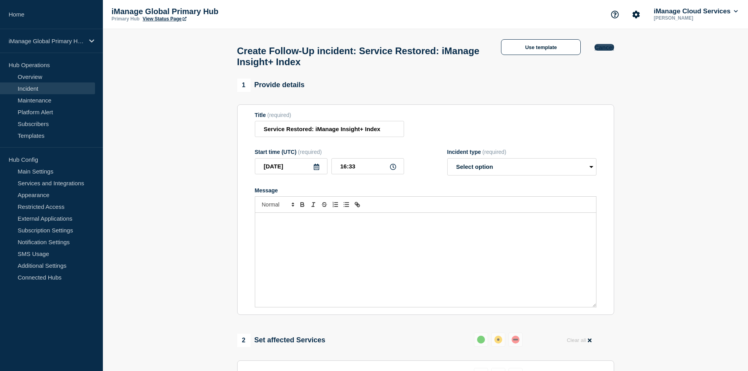
click at [603, 49] on button "Cancel" at bounding box center [604, 47] width 19 height 7
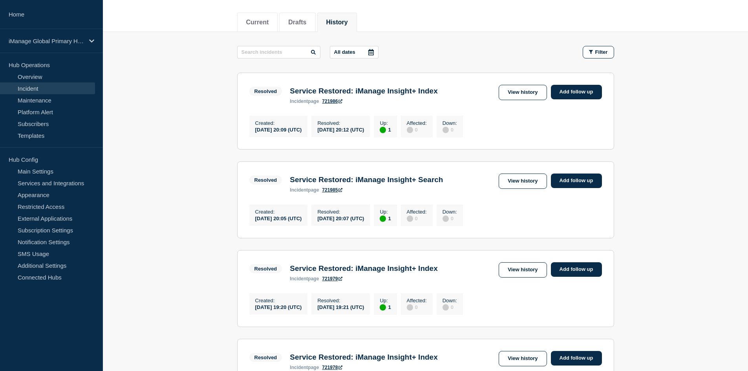
scroll to position [157, 0]
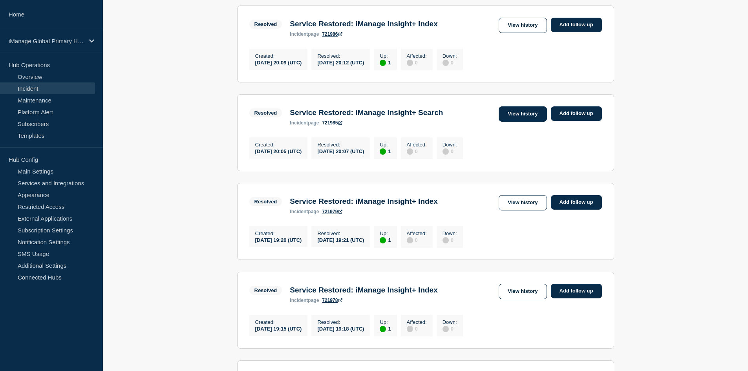
click at [527, 119] on link "View history" at bounding box center [523, 113] width 48 height 15
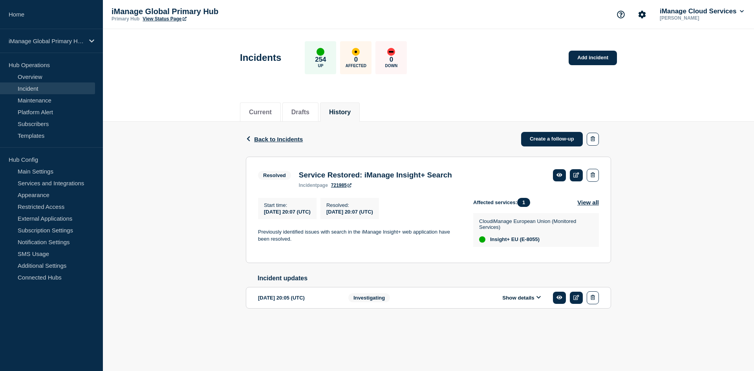
click at [541, 301] on button "Show details" at bounding box center [521, 298] width 43 height 7
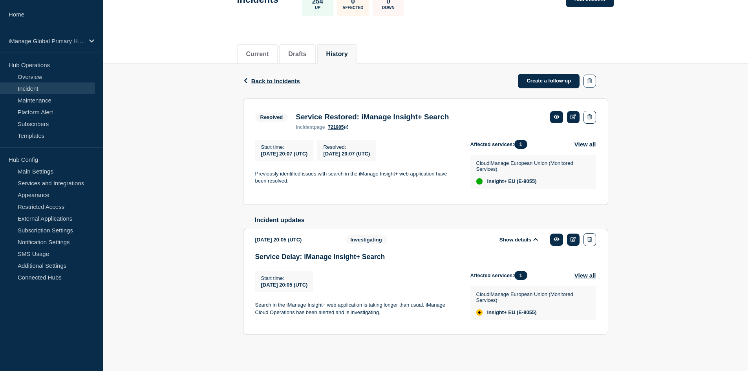
scroll to position [64, 0]
click at [572, 241] on icon at bounding box center [574, 239] width 6 height 5
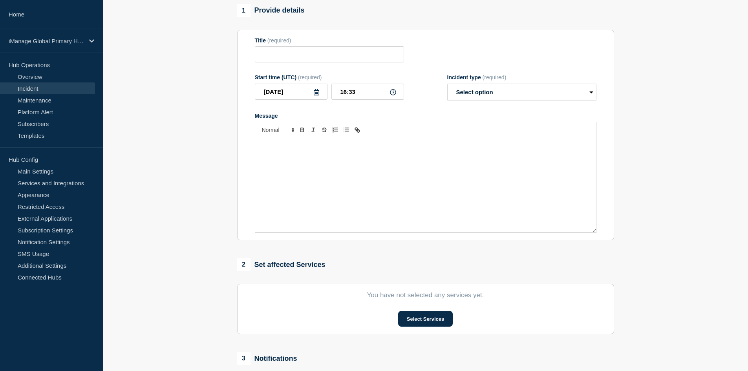
type input "Service Delay: iManage Insight+ Search"
type input "2025-09-23"
type input "20:05"
select select "investigating"
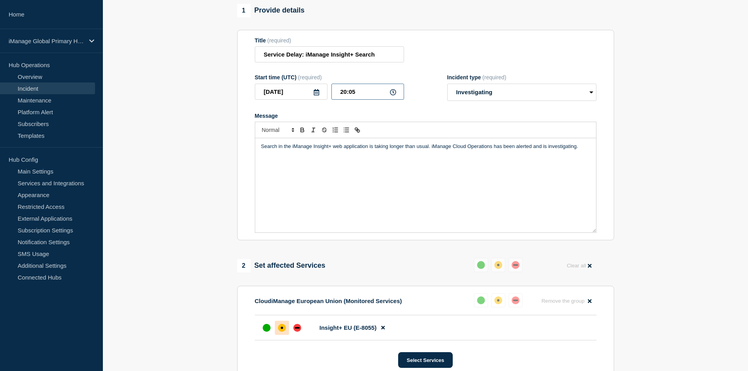
click at [373, 89] on input "20:05" at bounding box center [368, 92] width 73 height 16
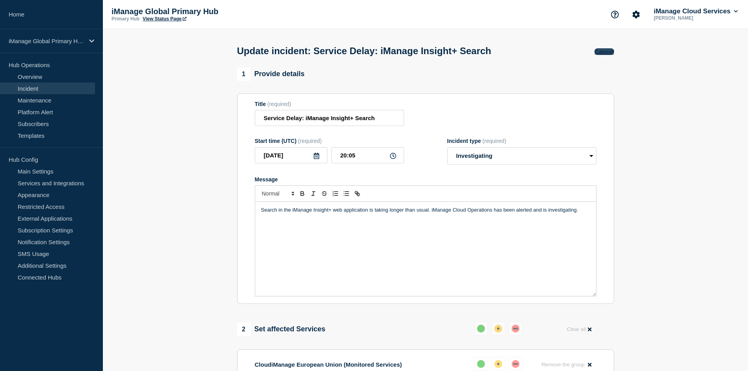
click at [607, 55] on button "Cancel" at bounding box center [604, 51] width 19 height 7
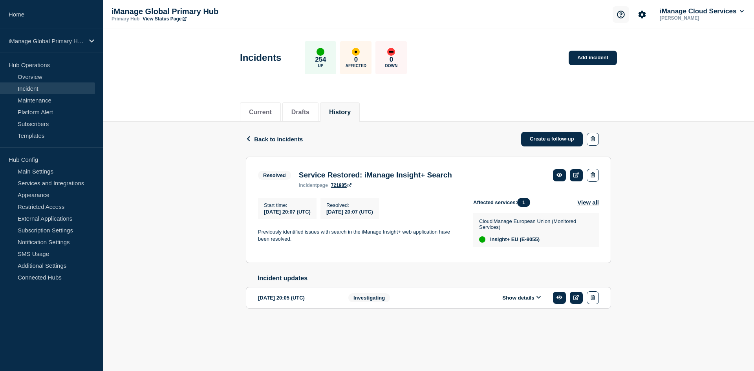
click at [618, 19] on button "Support" at bounding box center [621, 14] width 16 height 16
click at [620, 46] on link "Help Guides" at bounding box center [612, 46] width 33 height 7
click at [45, 15] on link "Home" at bounding box center [51, 14] width 103 height 29
